Goal: Transaction & Acquisition: Obtain resource

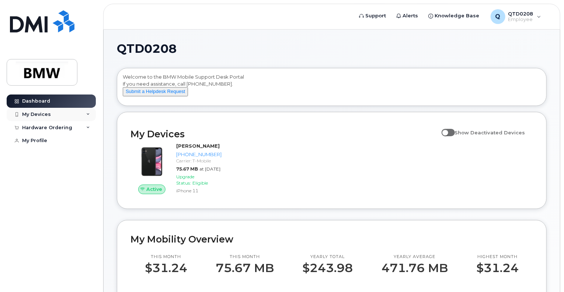
click at [51, 116] on div "My Devices" at bounding box center [51, 114] width 89 height 13
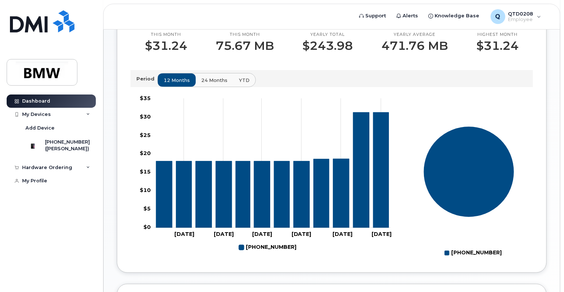
scroll to position [37, 0]
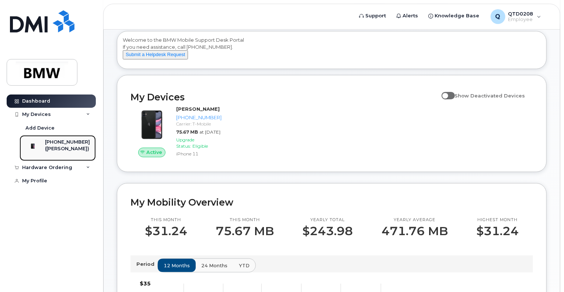
click at [70, 149] on div "([PERSON_NAME])" at bounding box center [67, 148] width 45 height 7
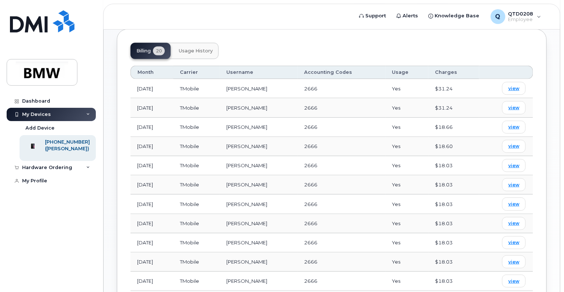
scroll to position [258, 0]
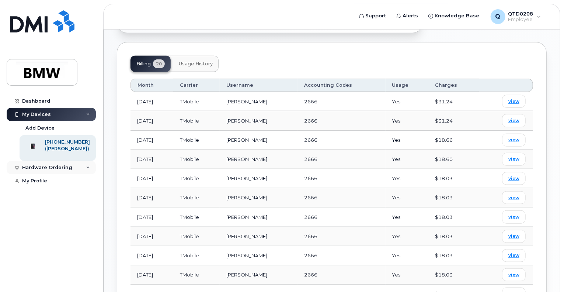
click at [73, 173] on div "Hardware Ordering" at bounding box center [51, 167] width 89 height 13
click at [36, 198] on div "New Order" at bounding box center [39, 195] width 28 height 7
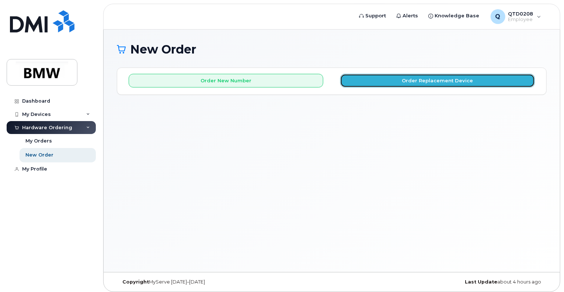
click at [385, 79] on button "Order Replacement Device" at bounding box center [437, 81] width 195 height 14
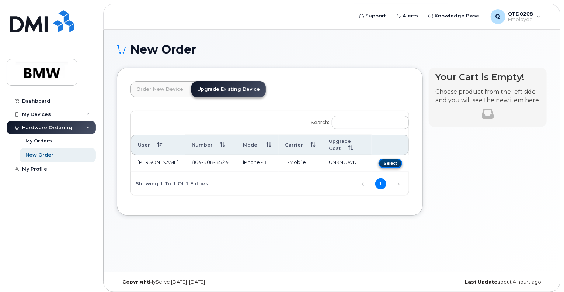
click at [393, 159] on button "Select" at bounding box center [391, 163] width 24 height 9
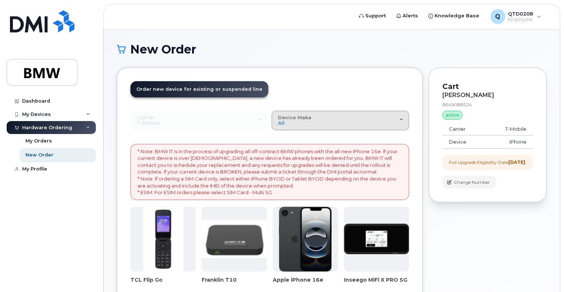
click at [294, 114] on span "Device Make" at bounding box center [295, 117] width 34 height 6
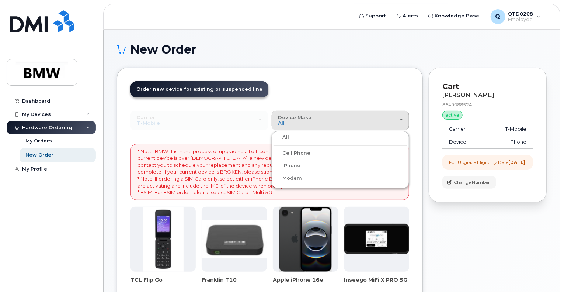
click at [299, 142] on ul "All Cell Phone iPhone Modem" at bounding box center [341, 159] width 138 height 57
